Goal: Task Accomplishment & Management: Use online tool/utility

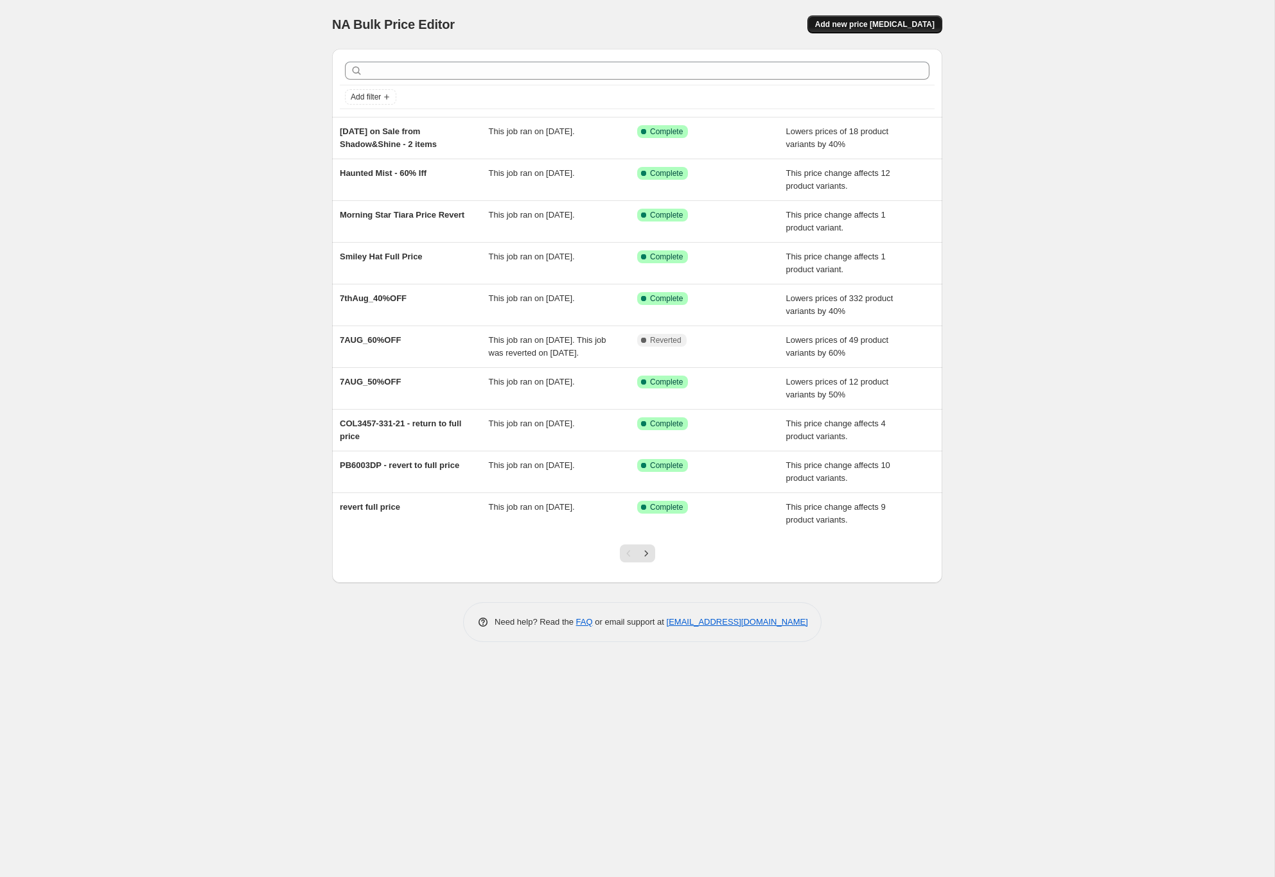
click at [859, 19] on button "Add new price [MEDICAL_DATA]" at bounding box center [874, 24] width 135 height 18
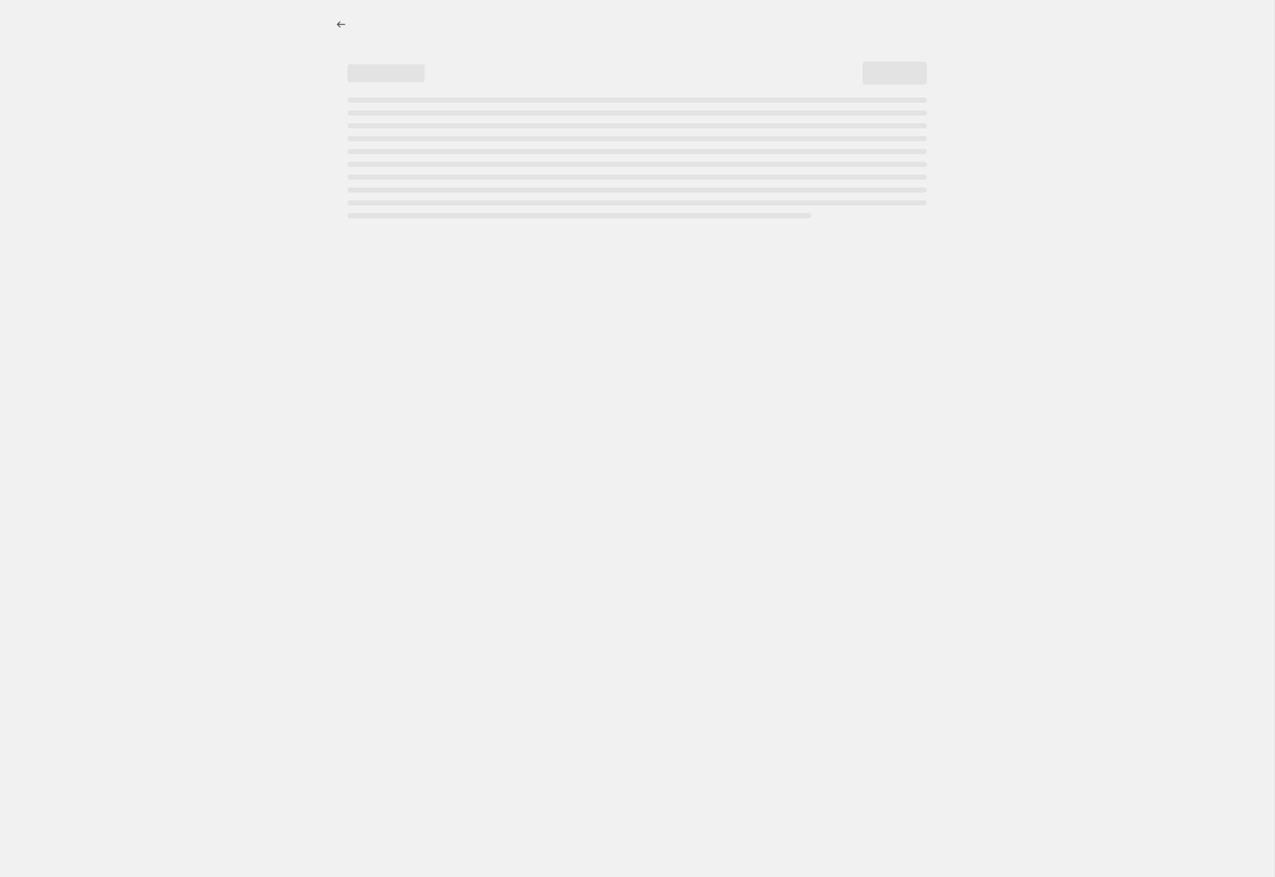
select select "percentage"
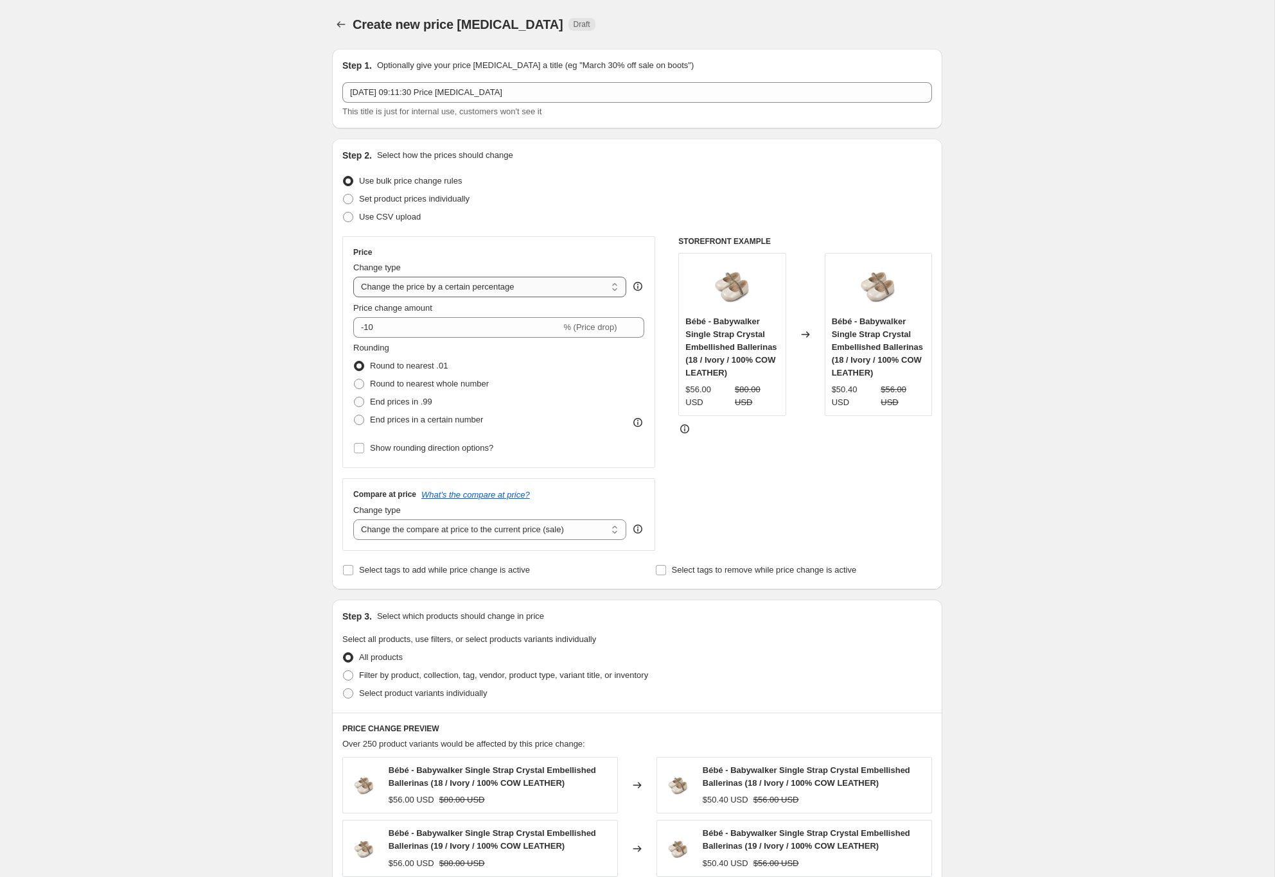
click at [516, 287] on select "Change the price to a certain amount Change the price by a certain amount Chang…" at bounding box center [489, 287] width 273 height 21
